Goal: Information Seeking & Learning: Learn about a topic

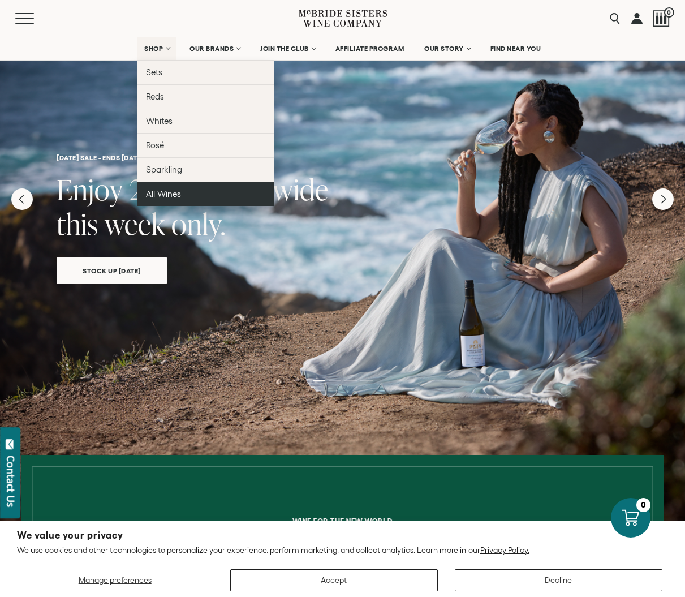
click at [177, 188] on link "All Wines" at bounding box center [206, 194] width 138 height 24
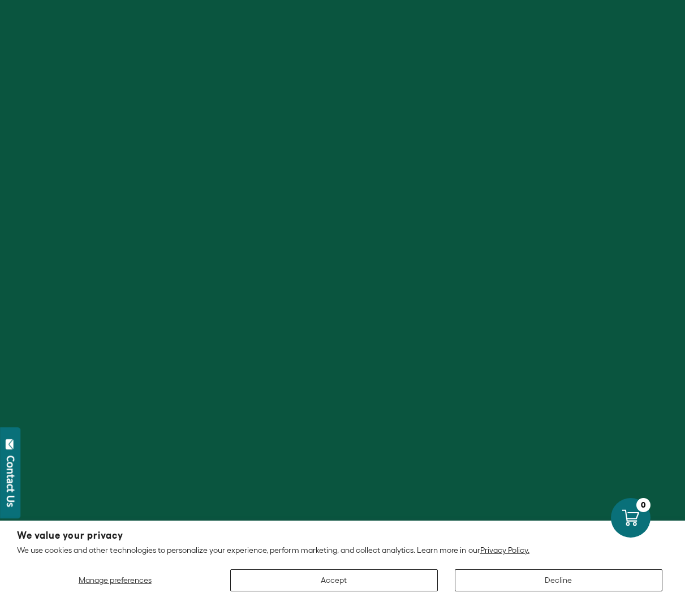
click at [545, 581] on button "Decline" at bounding box center [559, 580] width 208 height 22
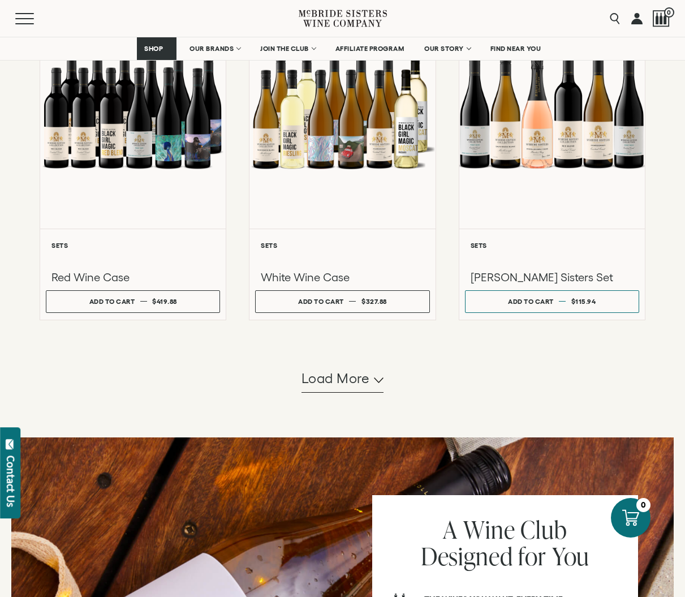
scroll to position [972, 0]
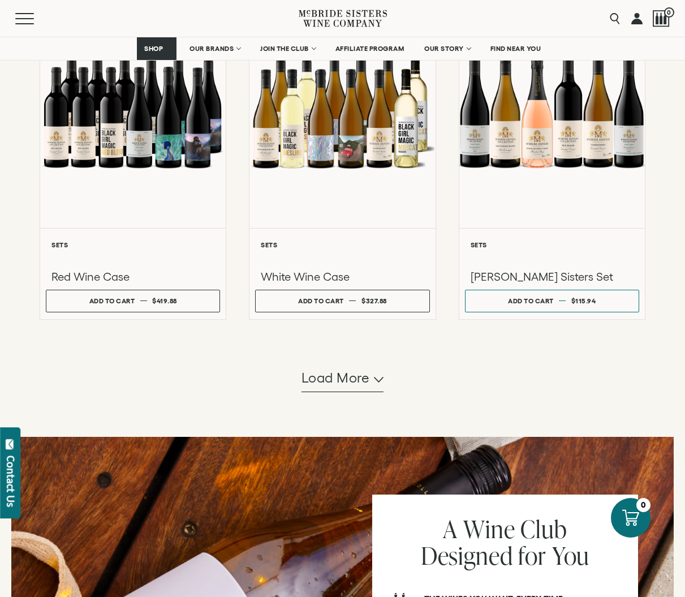
click at [366, 388] on span "Load more" at bounding box center [336, 377] width 68 height 19
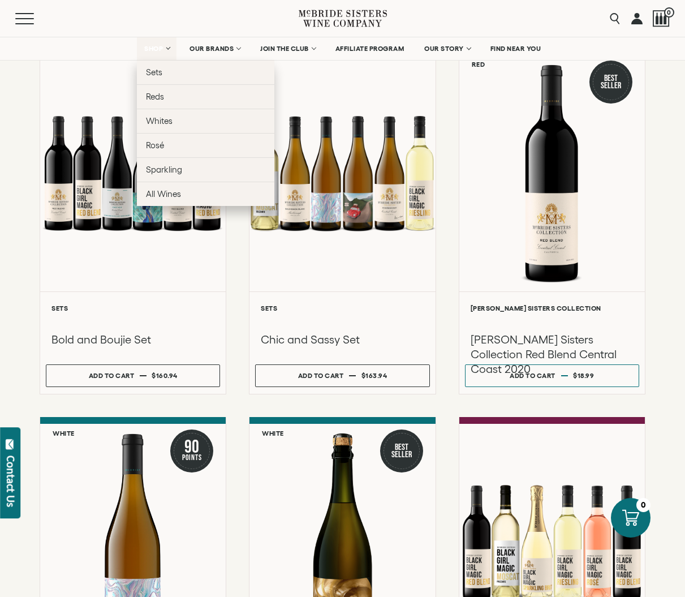
scroll to position [1649, 0]
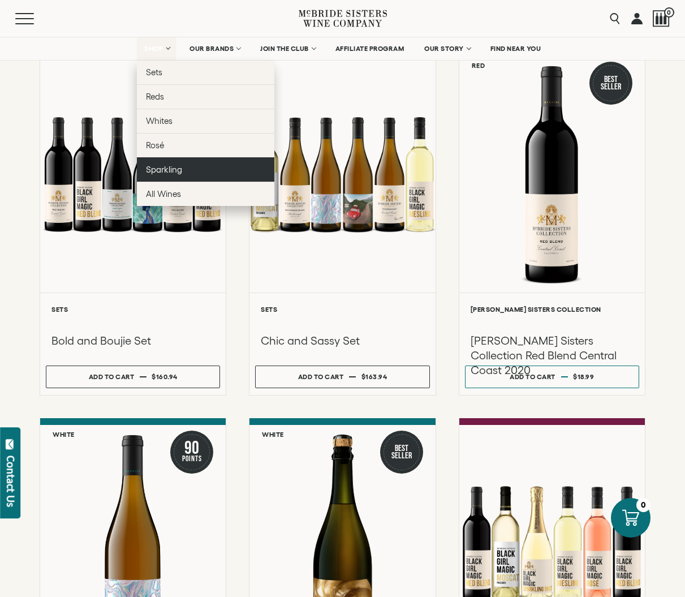
click at [169, 166] on span "Sparkling" at bounding box center [164, 170] width 36 height 10
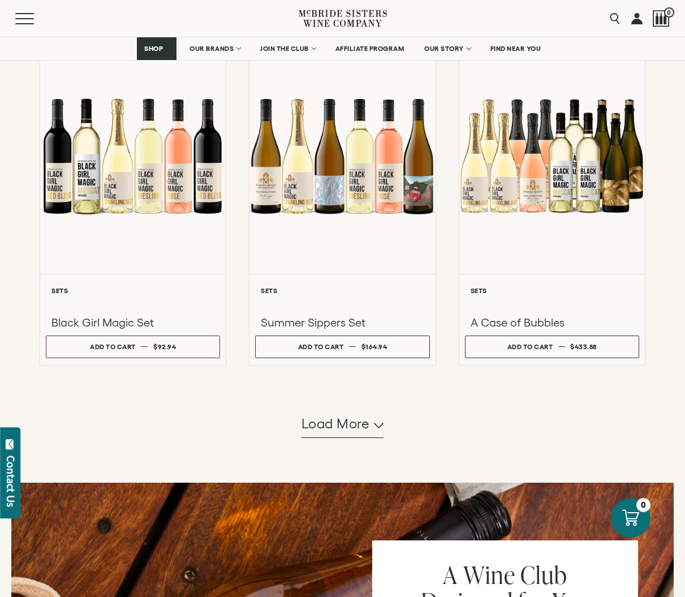
scroll to position [972, 0]
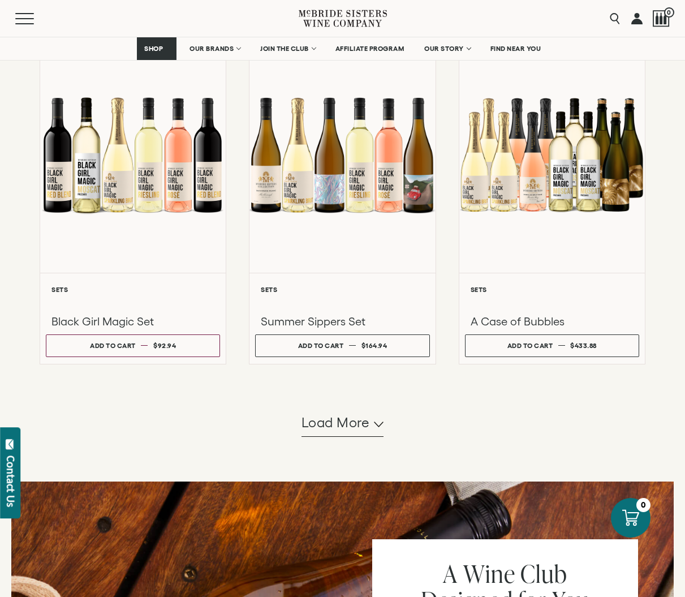
click at [368, 432] on span "Load more" at bounding box center [336, 422] width 68 height 19
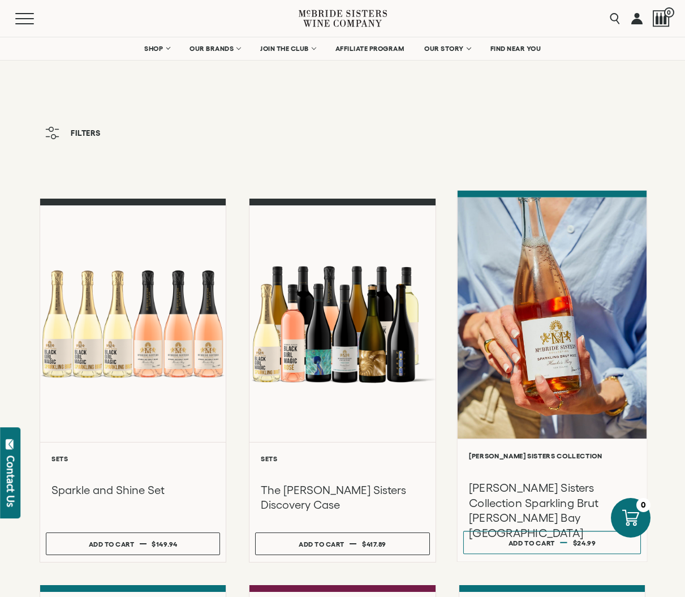
scroll to position [0, 0]
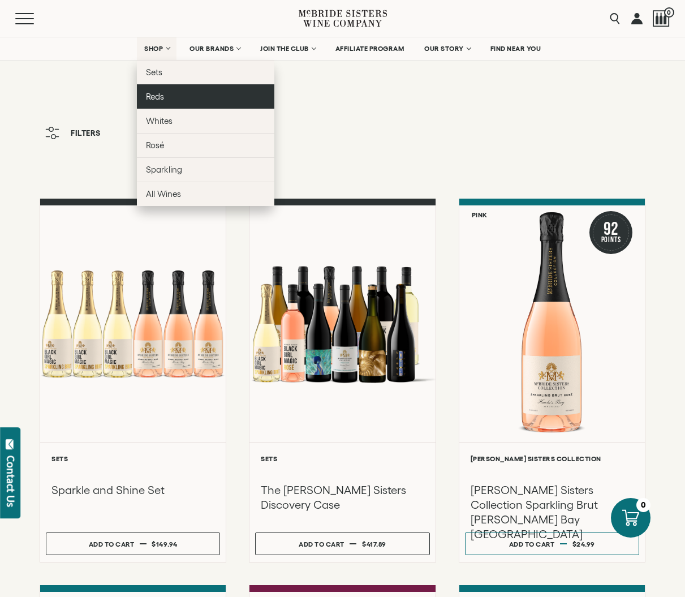
click at [158, 98] on span "Reds" at bounding box center [155, 97] width 18 height 10
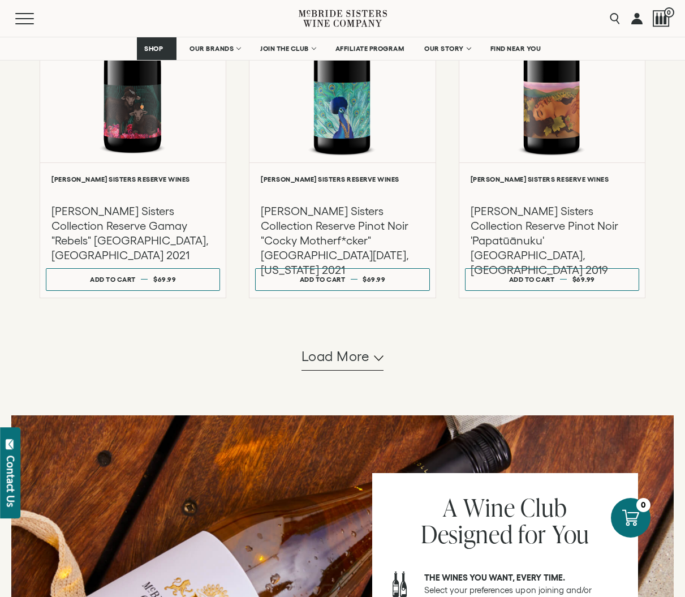
scroll to position [1024, 0]
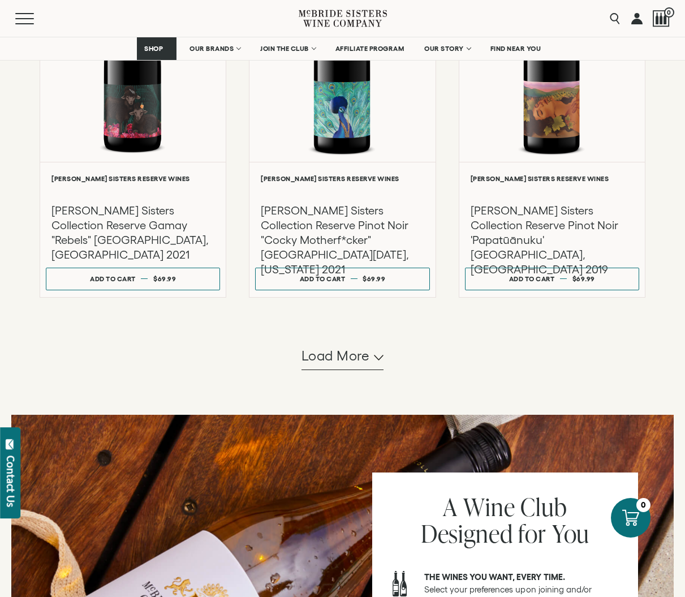
click at [338, 366] on span "Load more" at bounding box center [336, 355] width 68 height 19
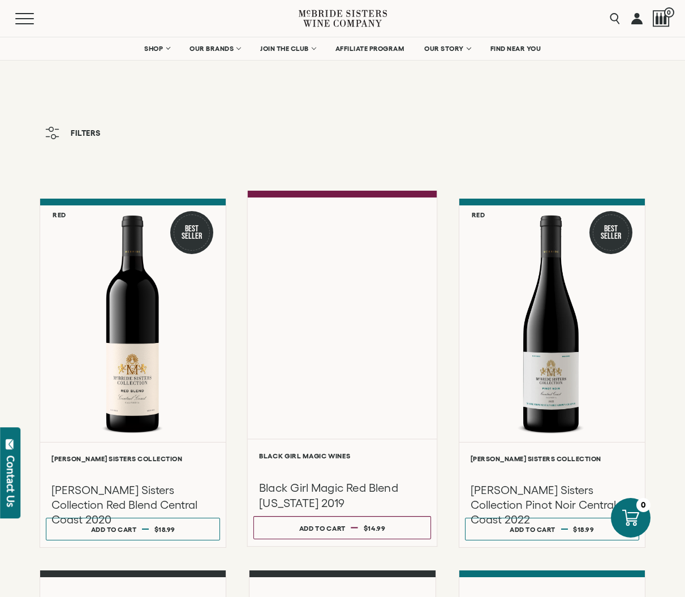
scroll to position [0, 0]
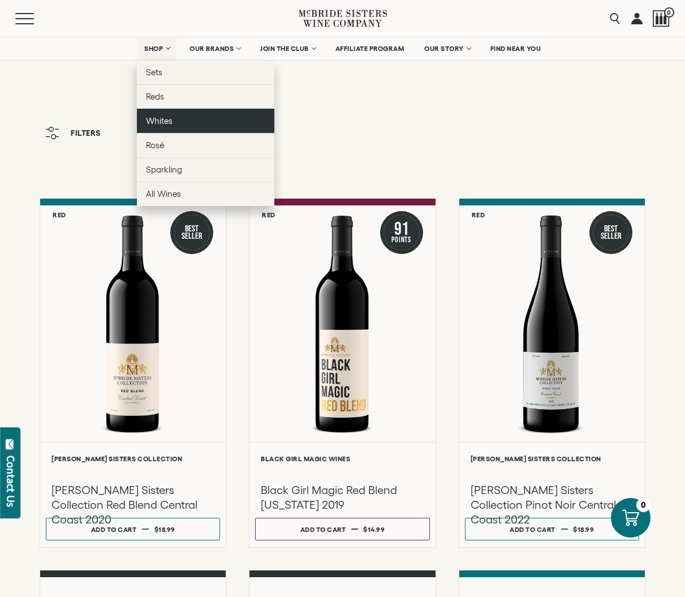
click at [149, 124] on span "Whites" at bounding box center [159, 121] width 27 height 10
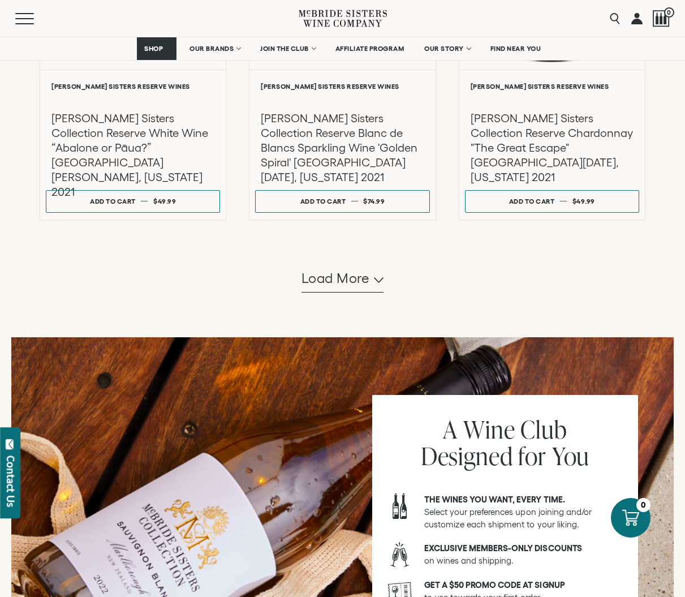
scroll to position [1132, 0]
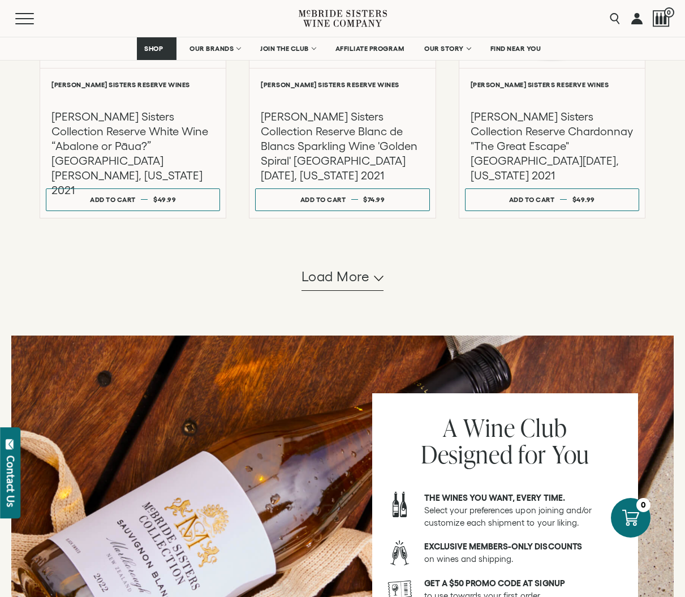
click at [317, 286] on span "Load more" at bounding box center [336, 276] width 68 height 19
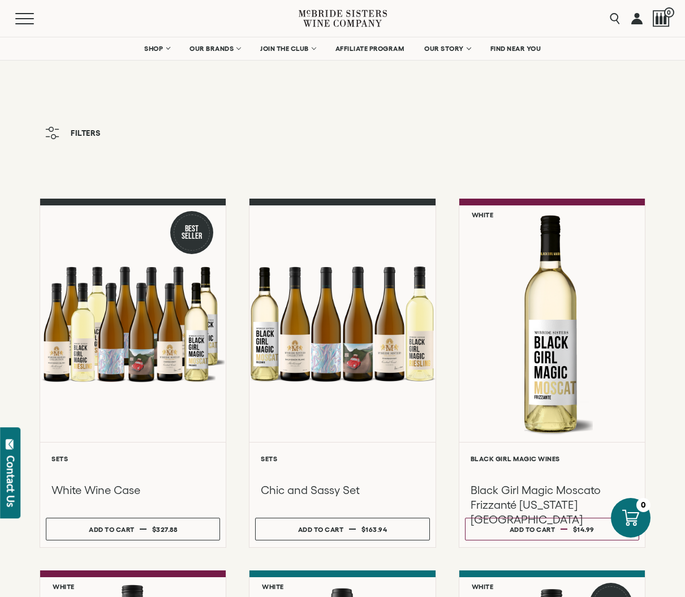
scroll to position [0, 0]
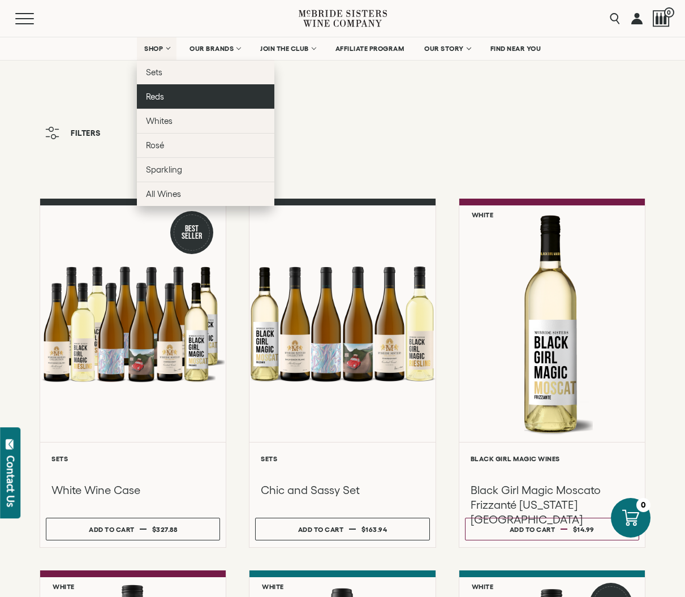
click at [160, 101] on link "Reds" at bounding box center [206, 96] width 138 height 24
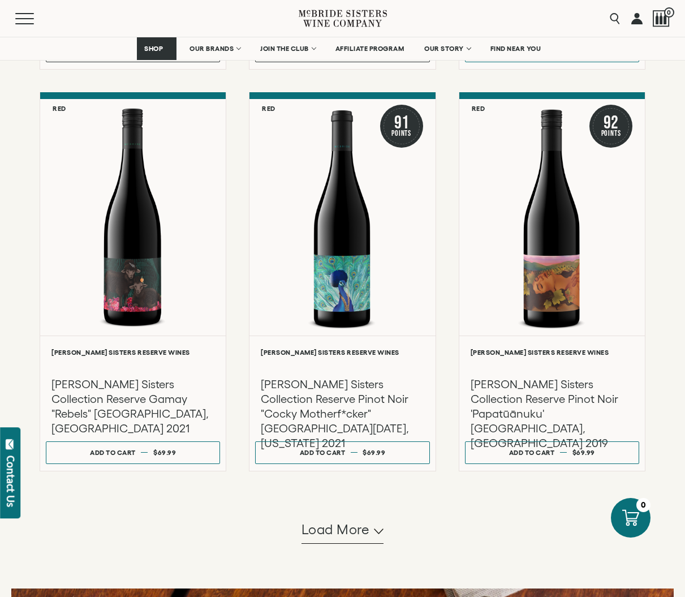
scroll to position [852, 0]
